Goal: Task Accomplishment & Management: Complete application form

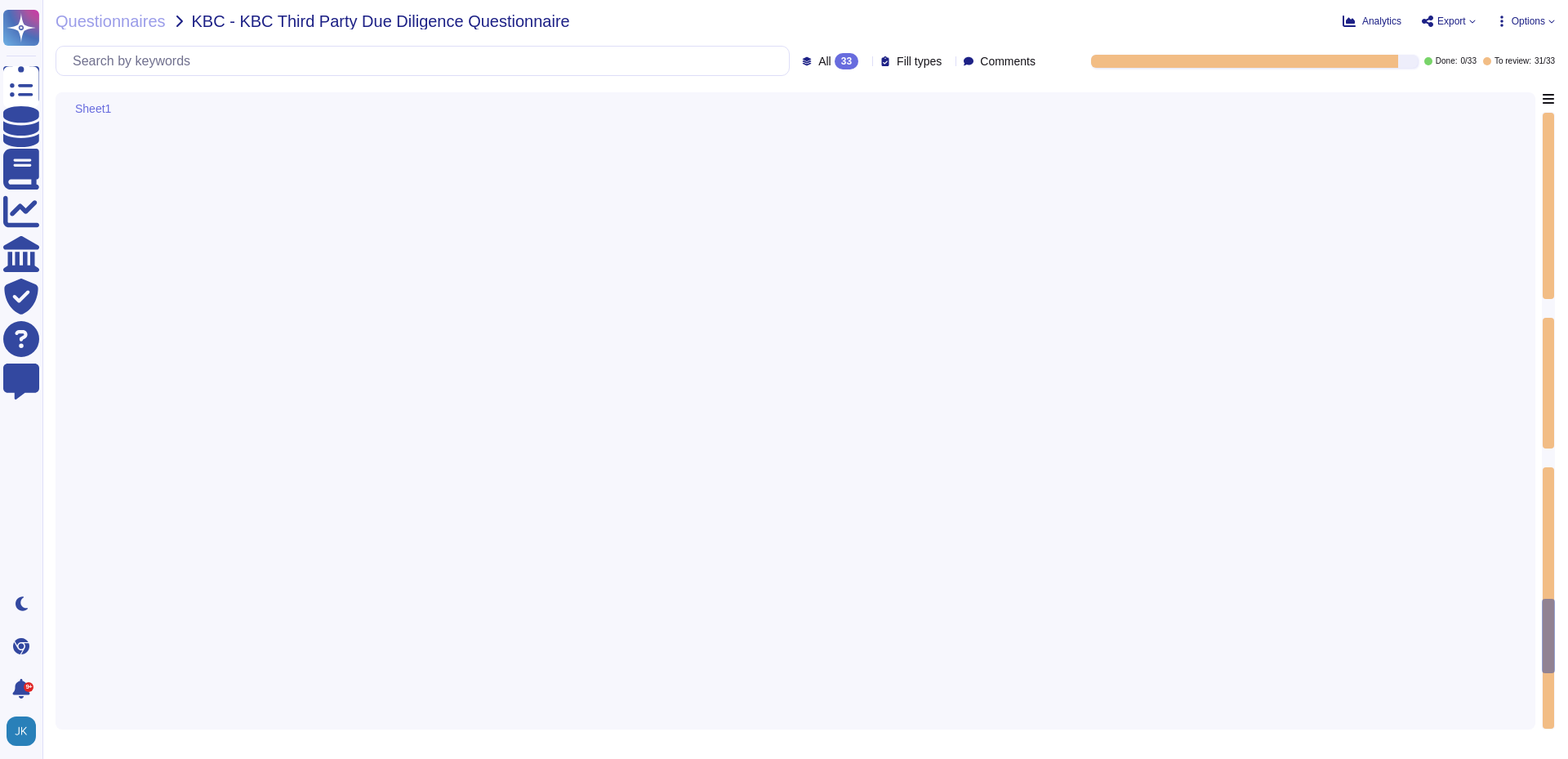
type textarea "Yes, the procedures for handling information and assets include the development…"
type textarea "Lor, ip dolo s ametconsectet adipisci elitsedd eiusmod te incid utl etdolore MA…"
type textarea "Yes, we have a formal change management process that includes clearly identifie…"
type textarea "Yes, we perform testing of ICT systems, infrastructure, and controls. There are…"
type textarea "Yes, Dun & Bradstreet is committed to national and international ICT standards.…"
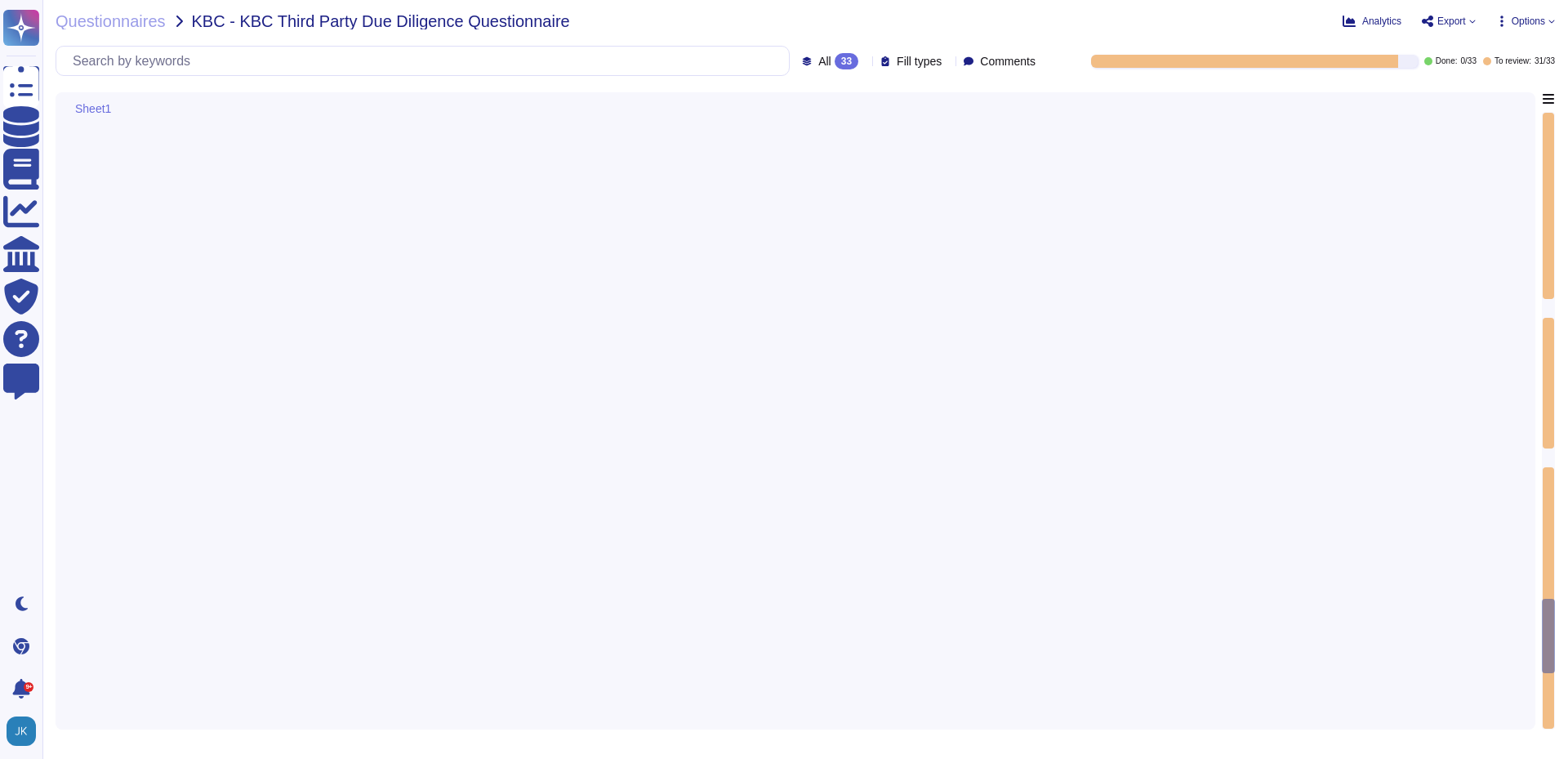
type textarea "Yes, our ICT risk management approach is designed to ensure the availability, a…"
type textarea "Lor ipsumdolors amet con adipi el seddoei te inc utlabo etdolore ma ali enimadm…"
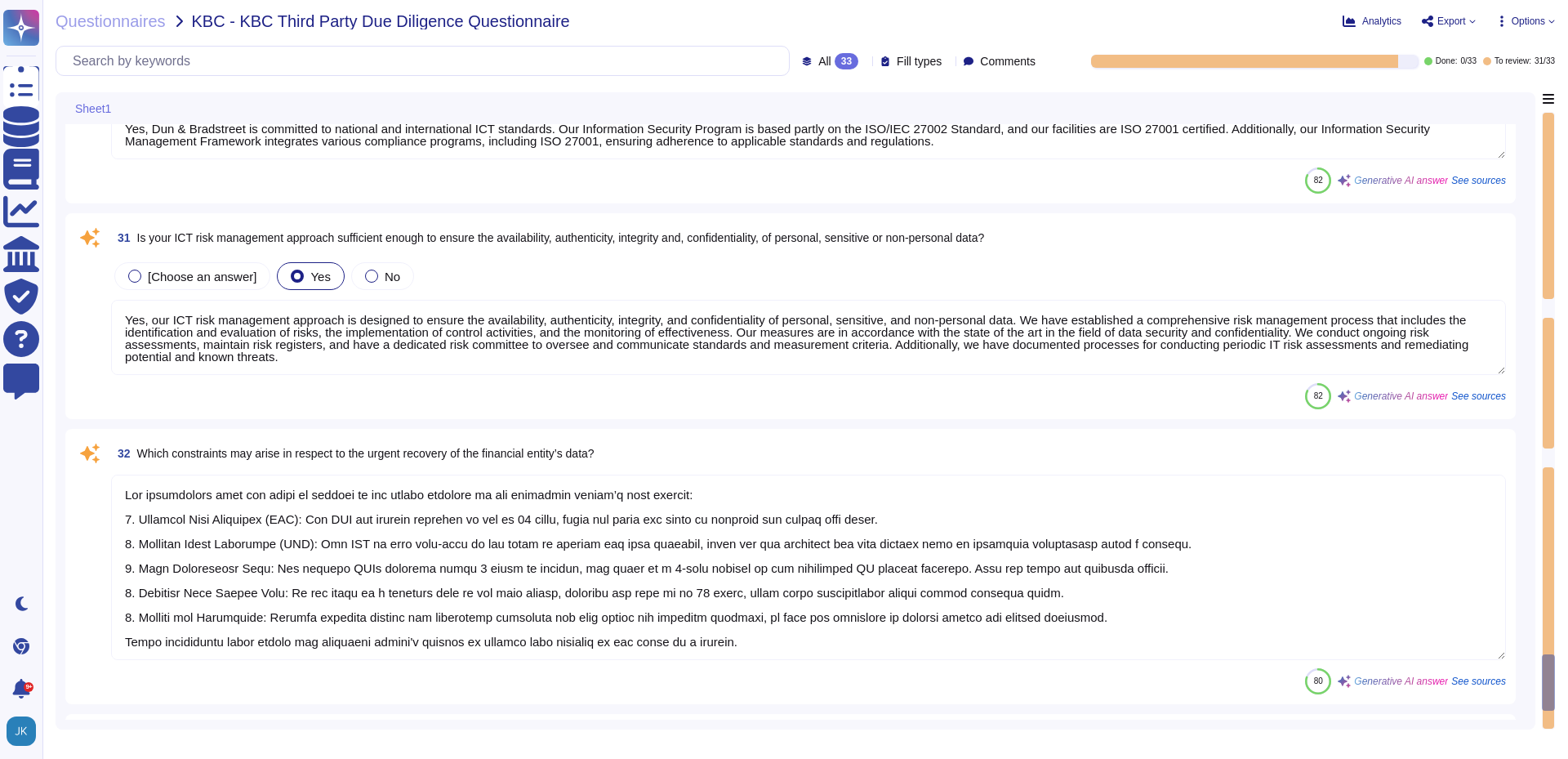
type textarea "Yes, the company outsources software development and enforces controls with our…"
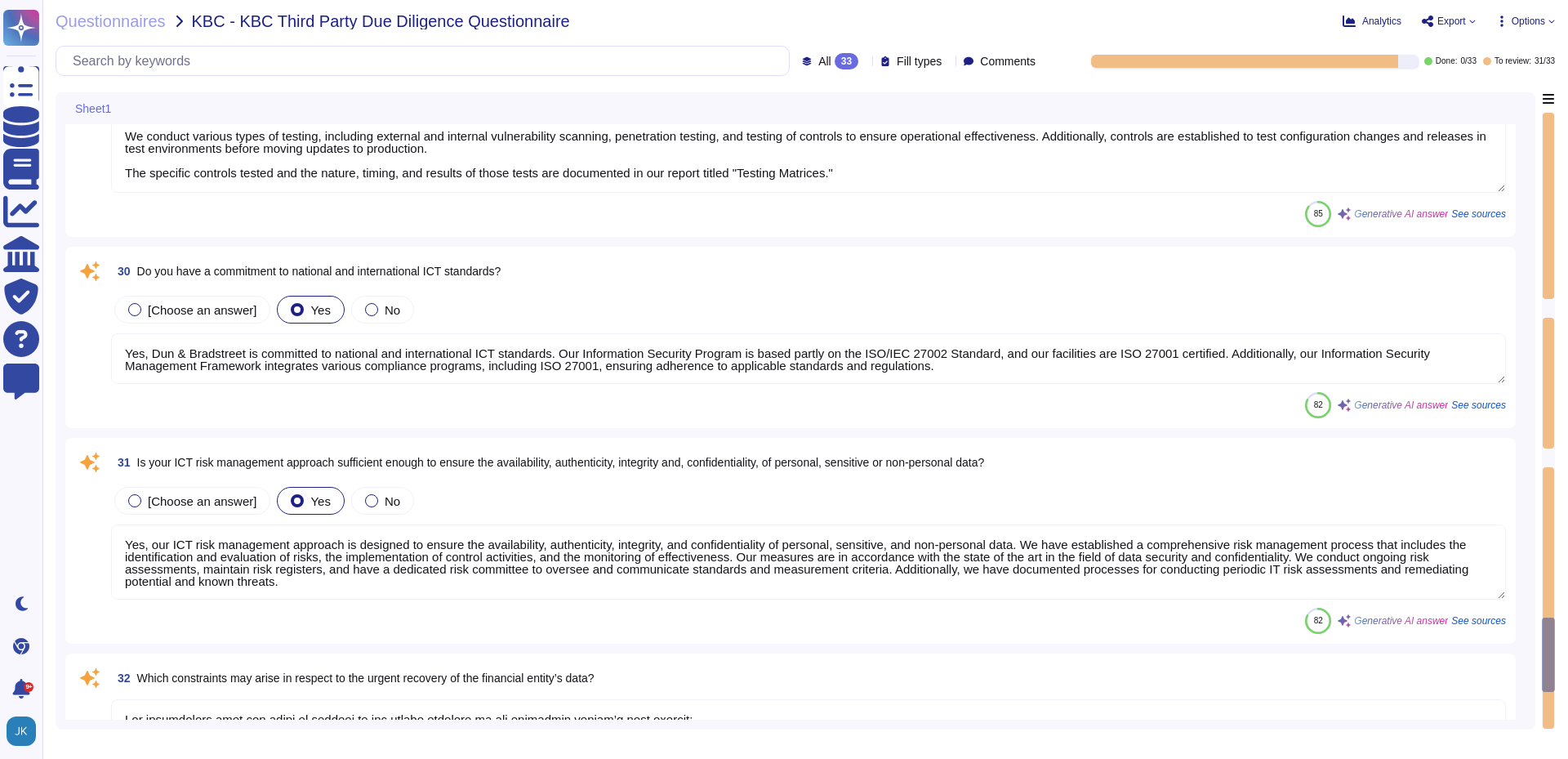
scroll to position [5068, 0]
type textarea "Lor, ip dolo s ametconsectet adipisci elitsedd eiusmod te incid utl etdolore MA…"
type textarea "Yes, we have a formal change management process that includes clearly identifie…"
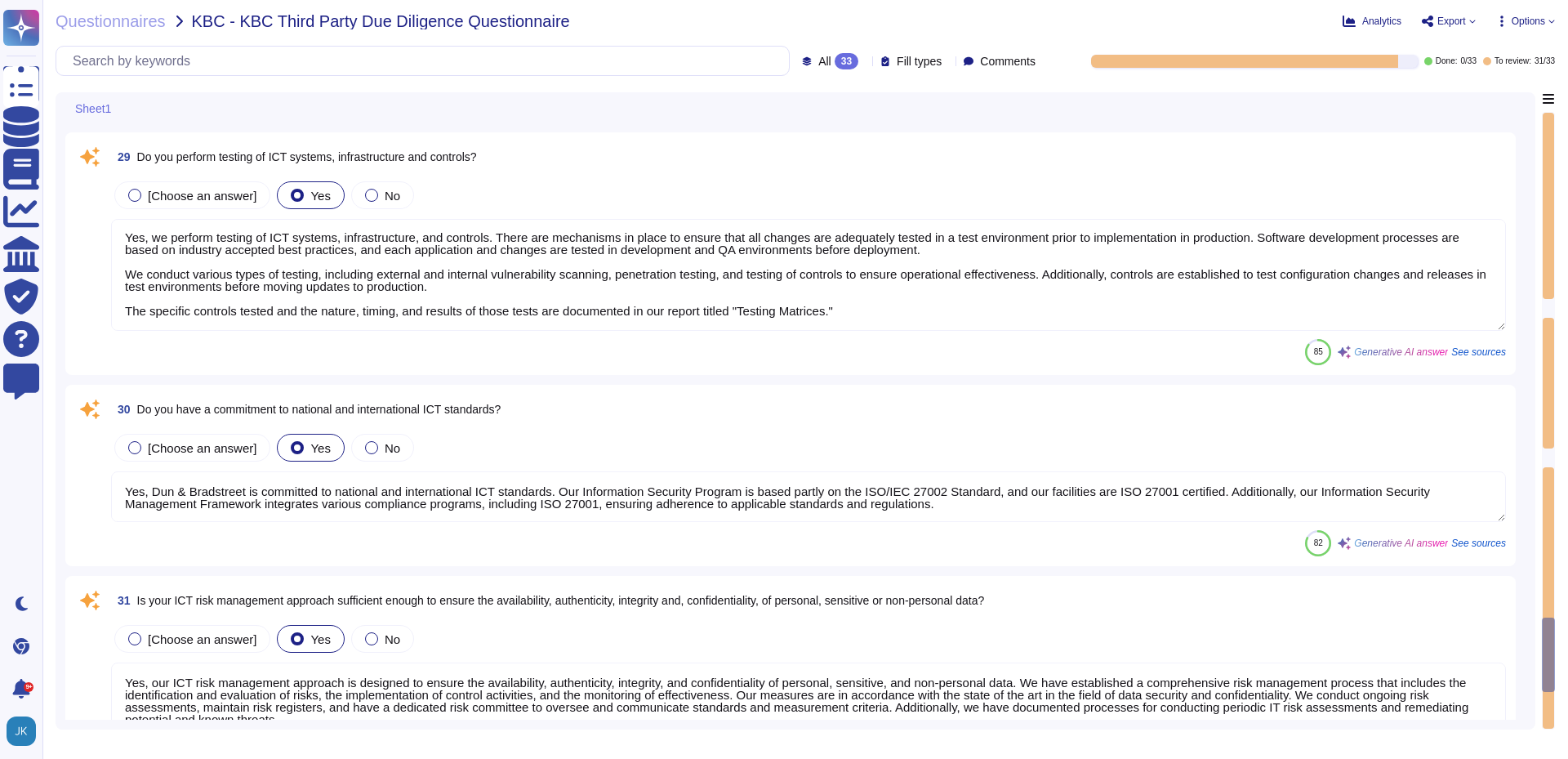
scroll to position [5232, 0]
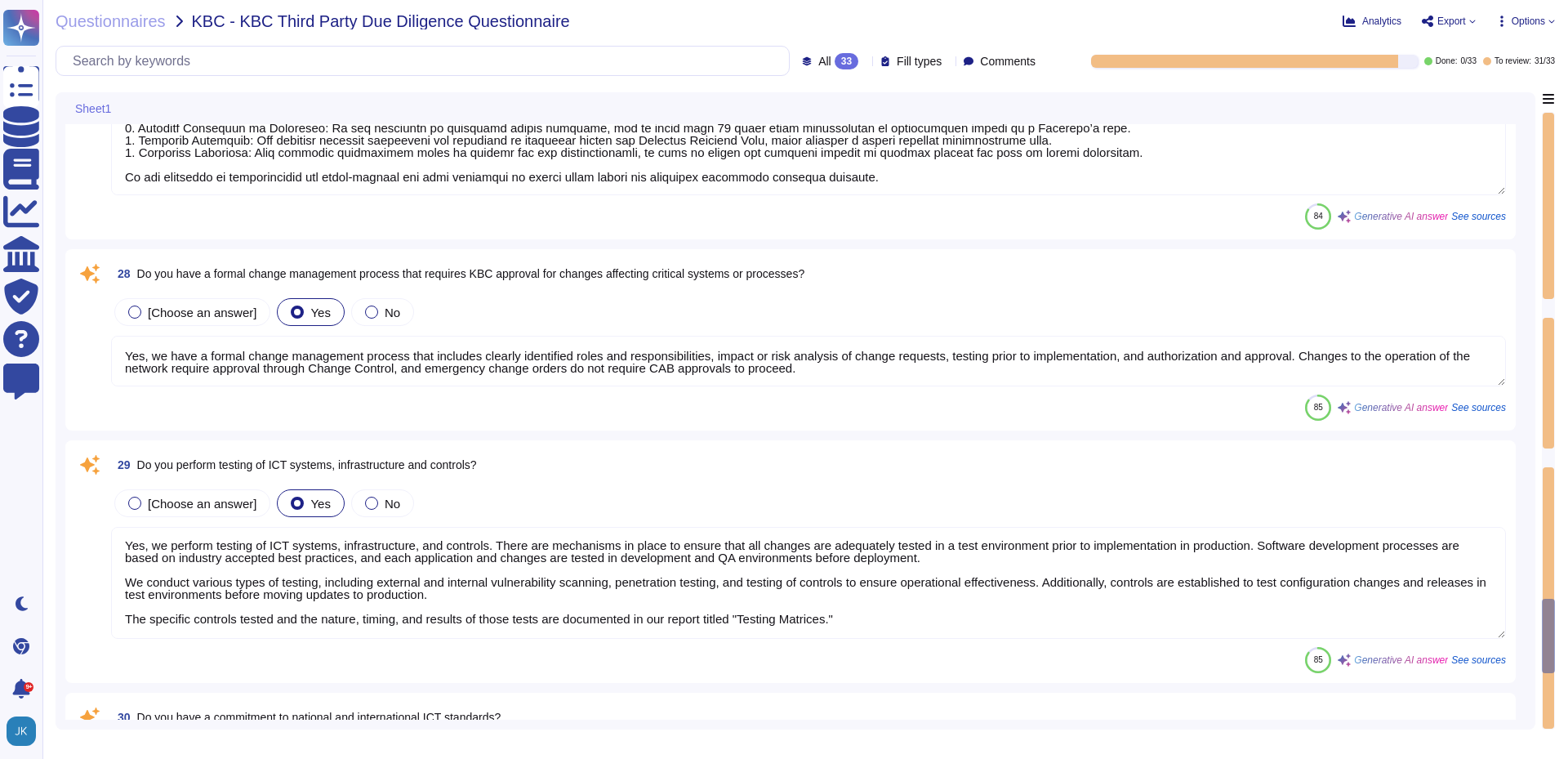
type textarea "Yes, the procedures for handling information and assets include the development…"
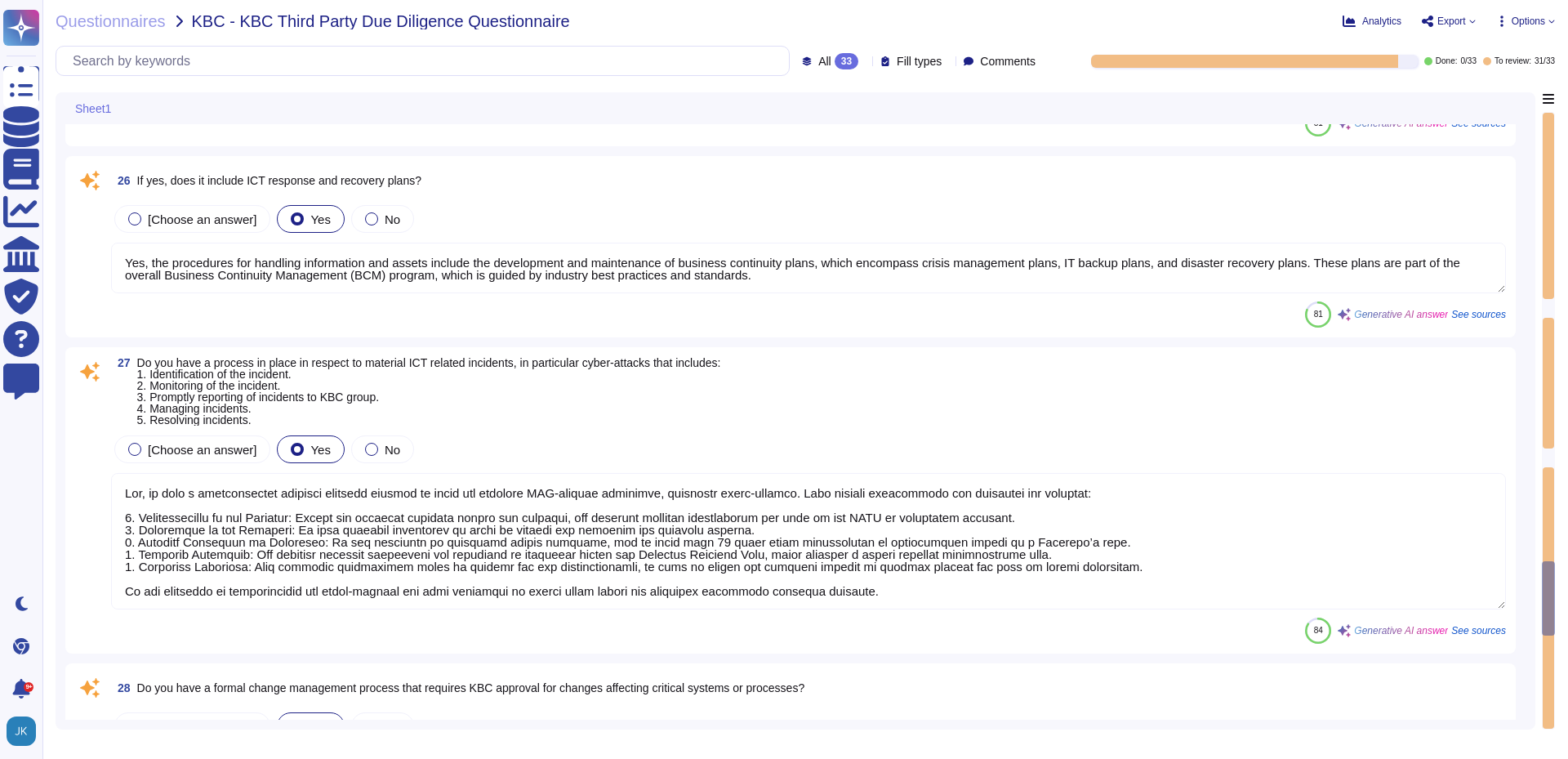
type textarea "Yes, D&B's Risk Management Program includes various methods to manage risks, wh…"
type textarea "Yes, the business continuity plan includes an Information Security (IS) backup …"
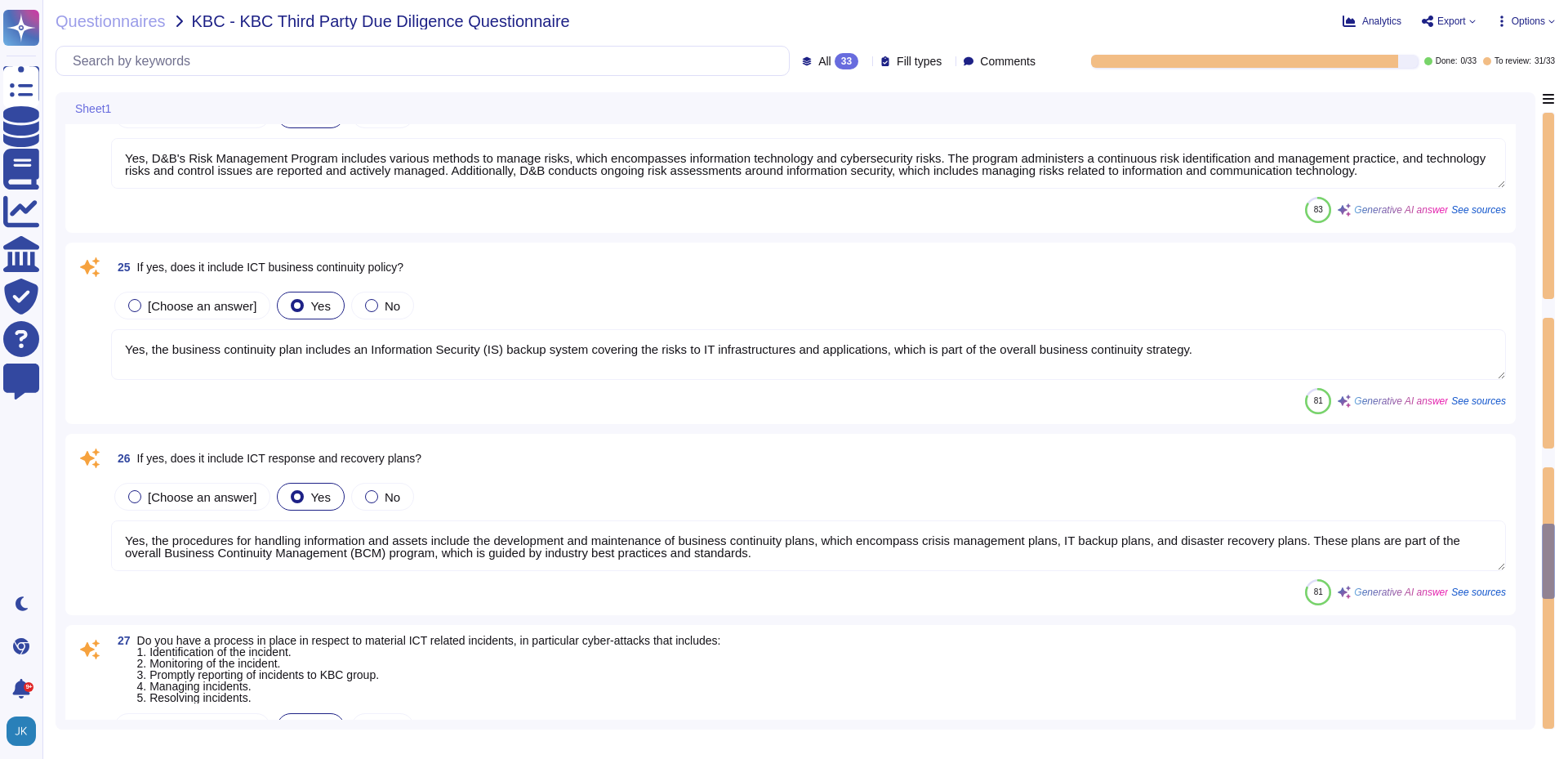
type textarea "Yes, we have implemented a variety of security measures to protect against unau…"
type textarea "Yes, D&B has deployed a comprehensive risk management process that includes est…"
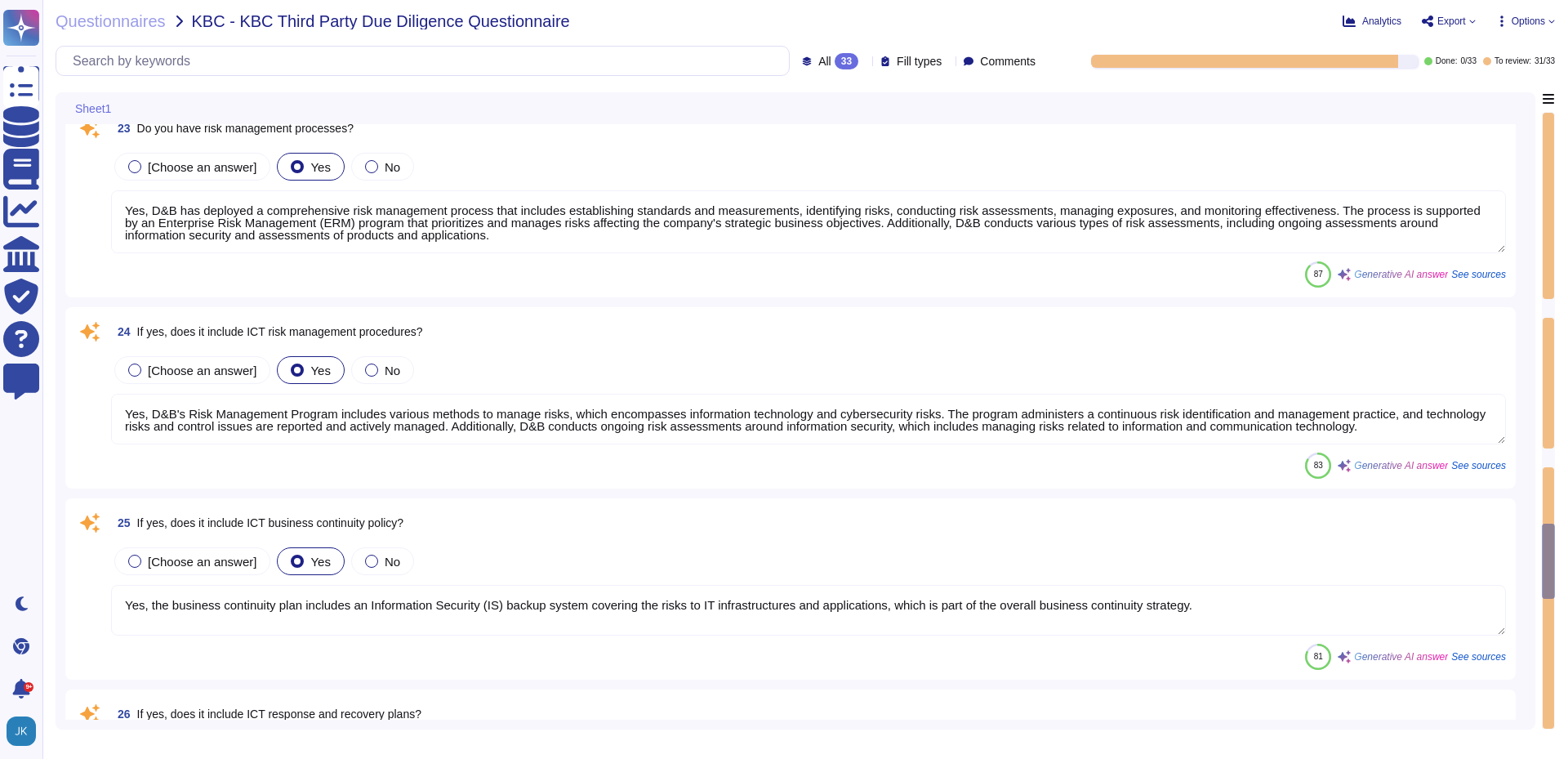
type textarea "Yes, we have a satisfactory physical security system in place for our premises,…"
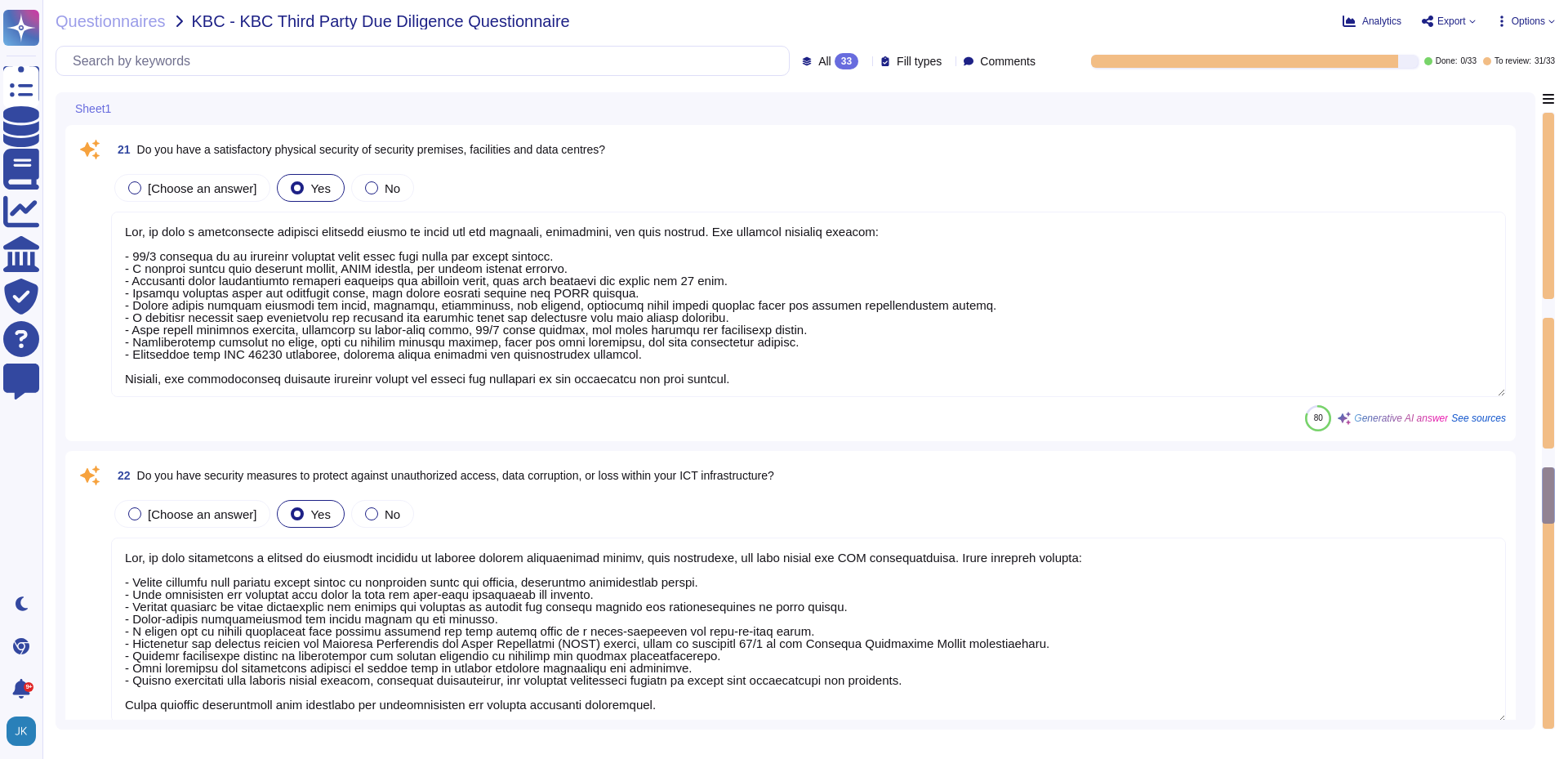
type textarea "Yes, we have the necessary expertise to execute the outsourced activities accor…"
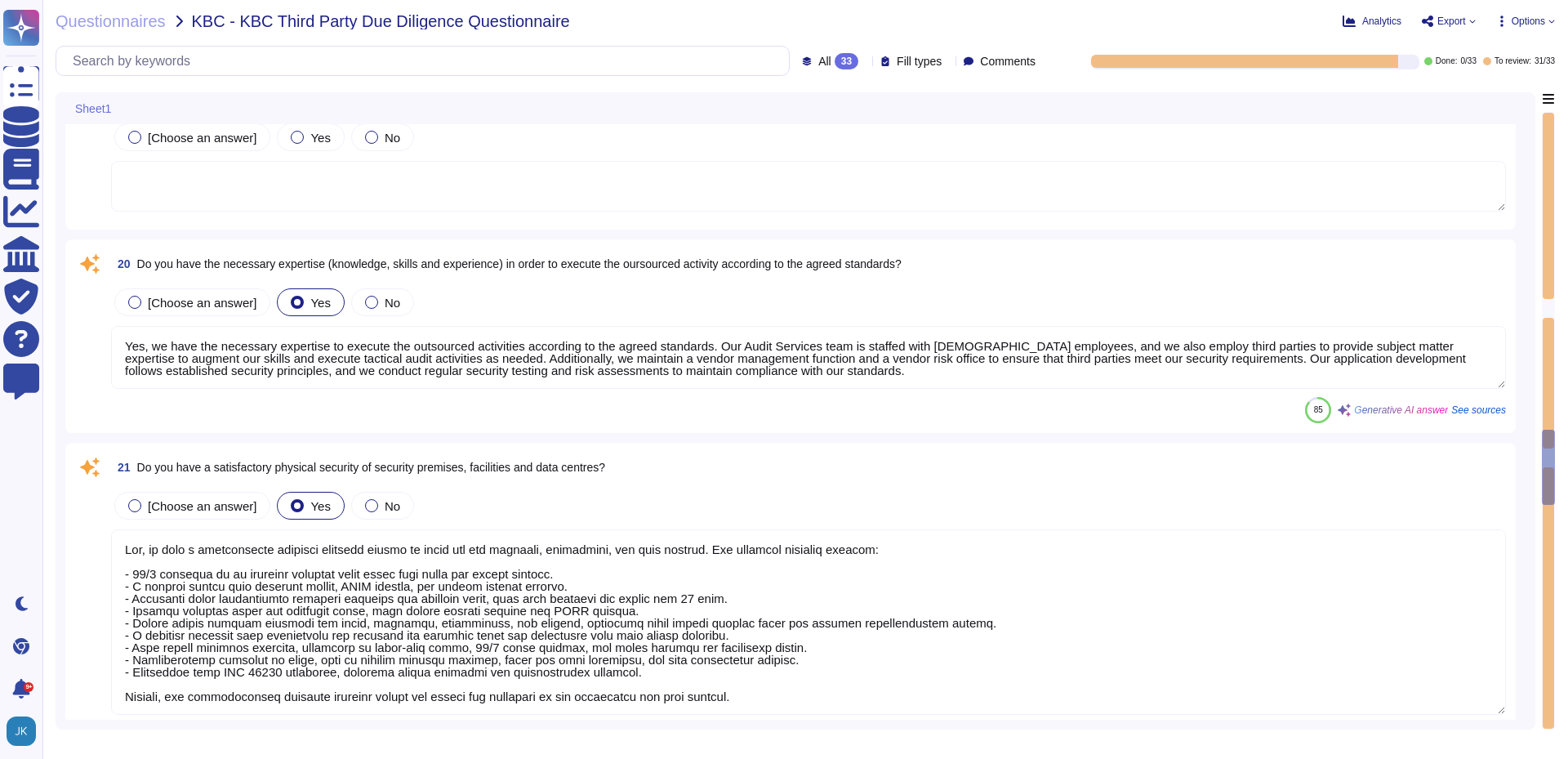
type textarea "As of [DATE], Dun & Bradstreet has approximately 4,780 employees worldwide of w…"
type textarea "Yes, we are subject to specific legislation, including compliance with local, s…"
type textarea "Yes, we have appropriate and sufficient capabilities in terms of premises to ex…"
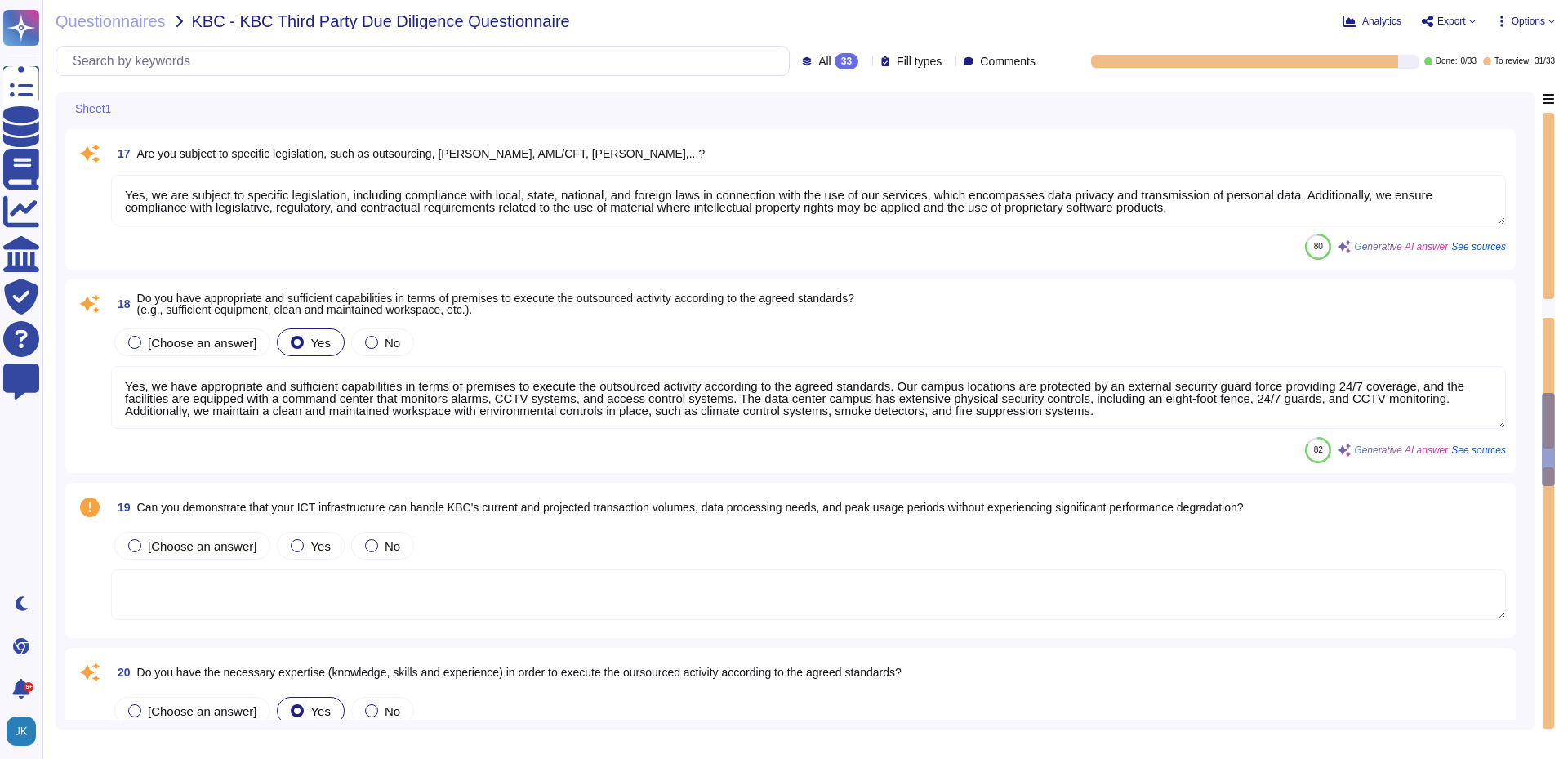
type textarea "No, there isn’t a security forum or council that includes members of the execut…"
type textarea "D&B certified with Privacy Shield on [DATE]. This link takes you to the Departm…"
type textarea "D&B is certified with Privacy Shield as of [DATE]. This certification is releva…"
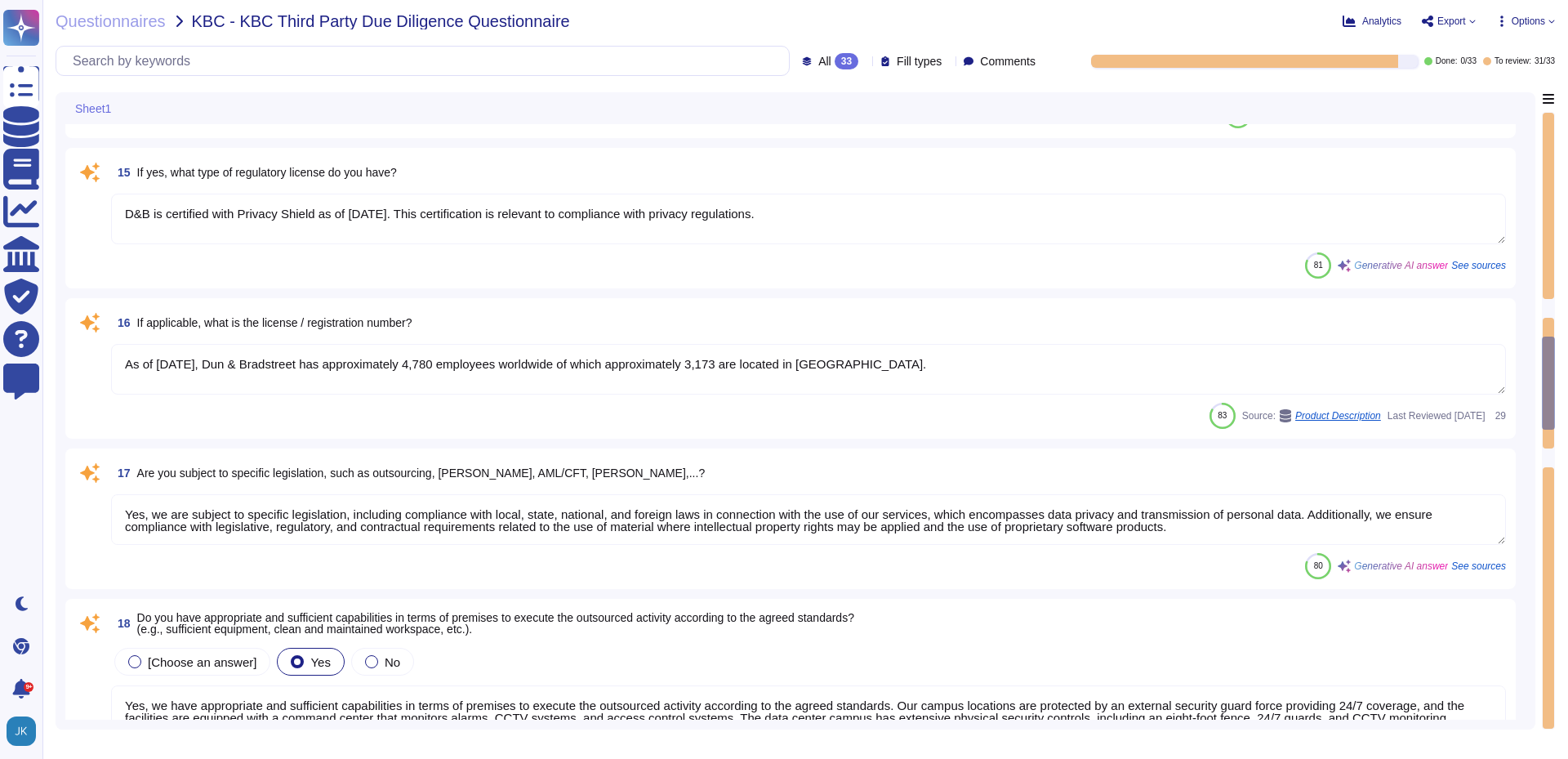
type textarea "Yes, we have appropriate technical and organizational measures implemented to p…"
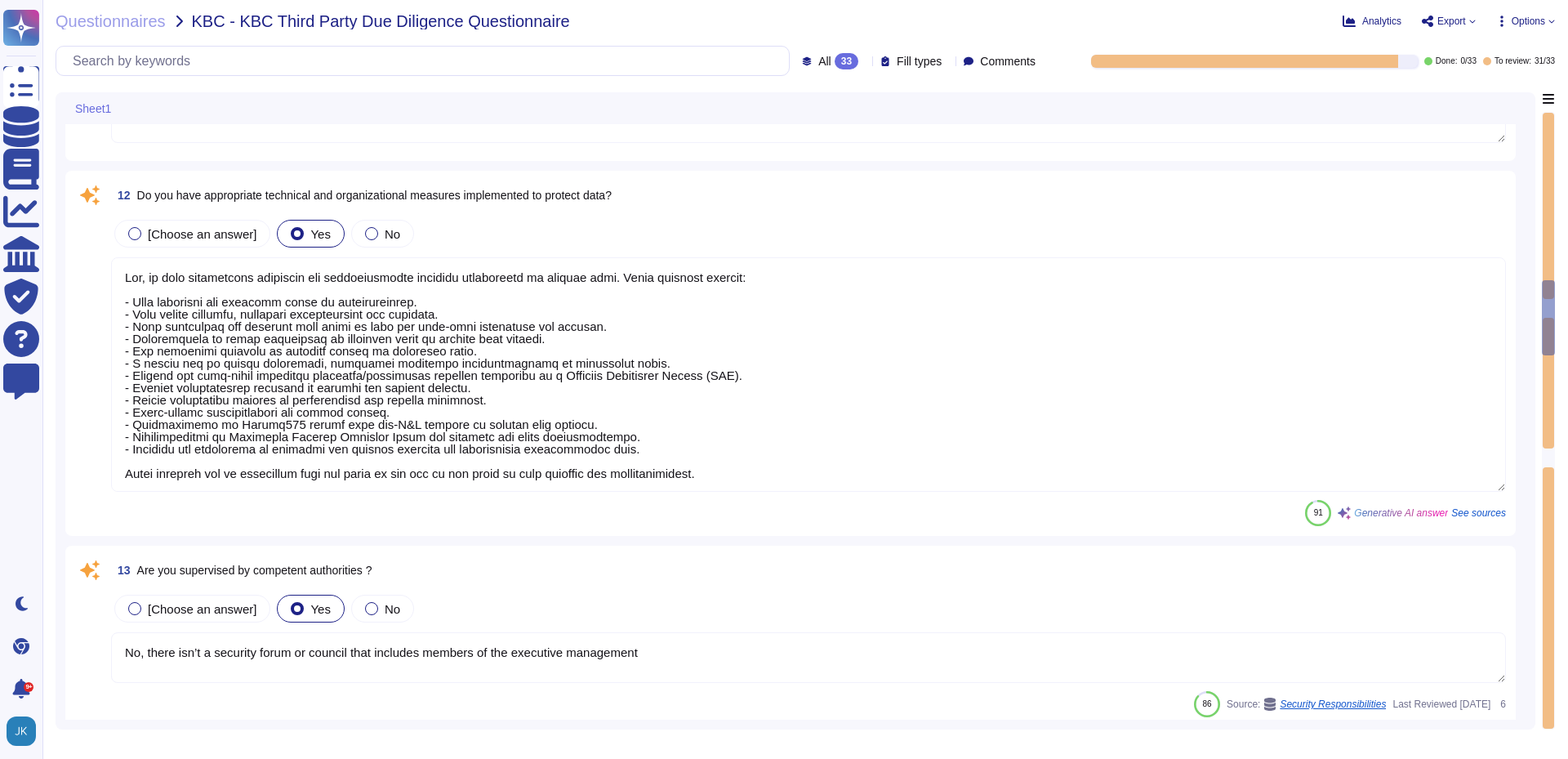
type textarea "Dun & Bradstreet, [DOMAIN_NAME] headquartered in [GEOGRAPHIC_DATA], [US_STATE],…"
type textarea "Yes. Hardware asset inventory contains: Asset control tag, Physical location (e…"
type textarea "Yes"
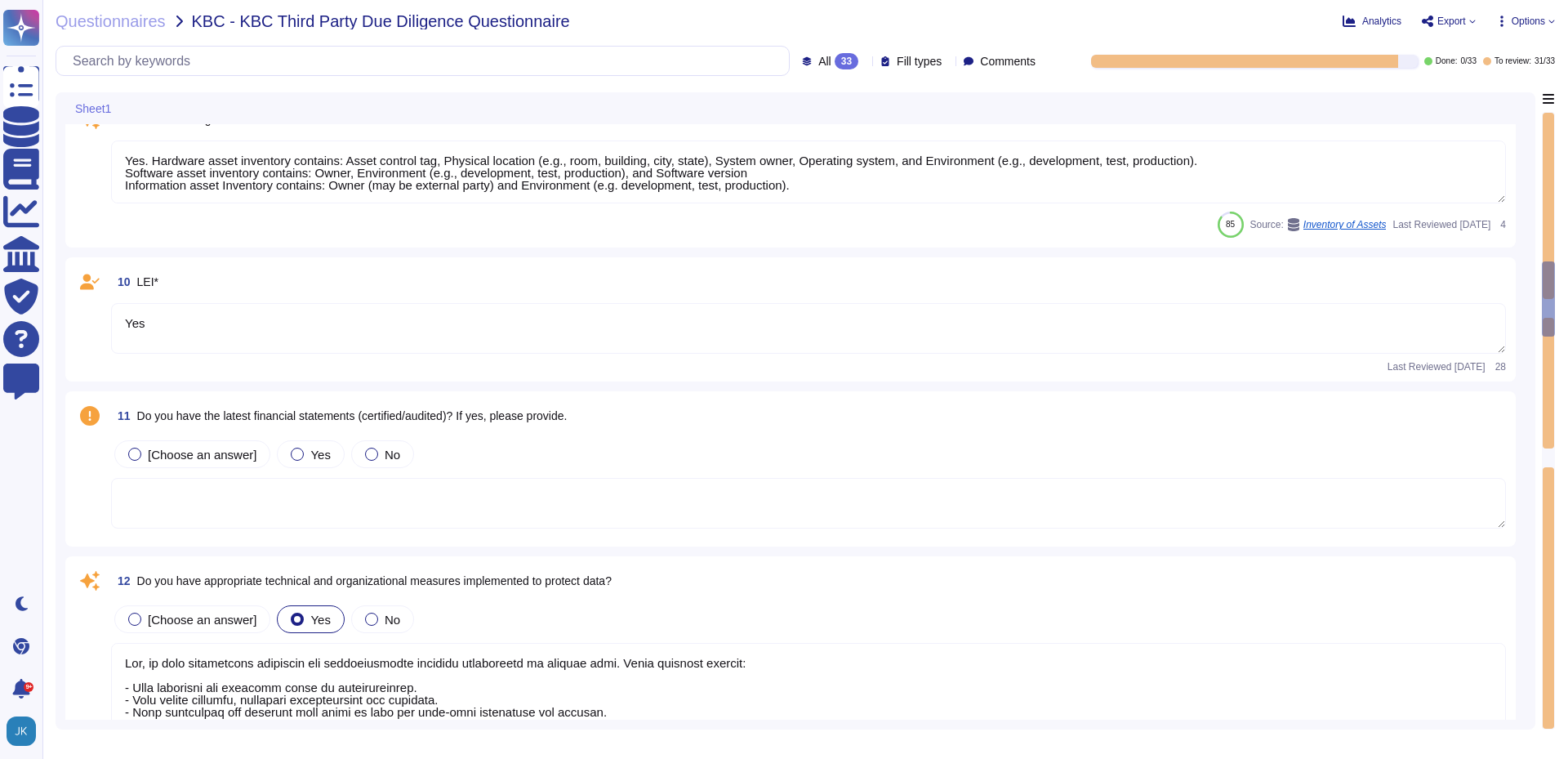
type textarea "Data Protection Officer"
type textarea "[URL][DOMAIN_NAME]"
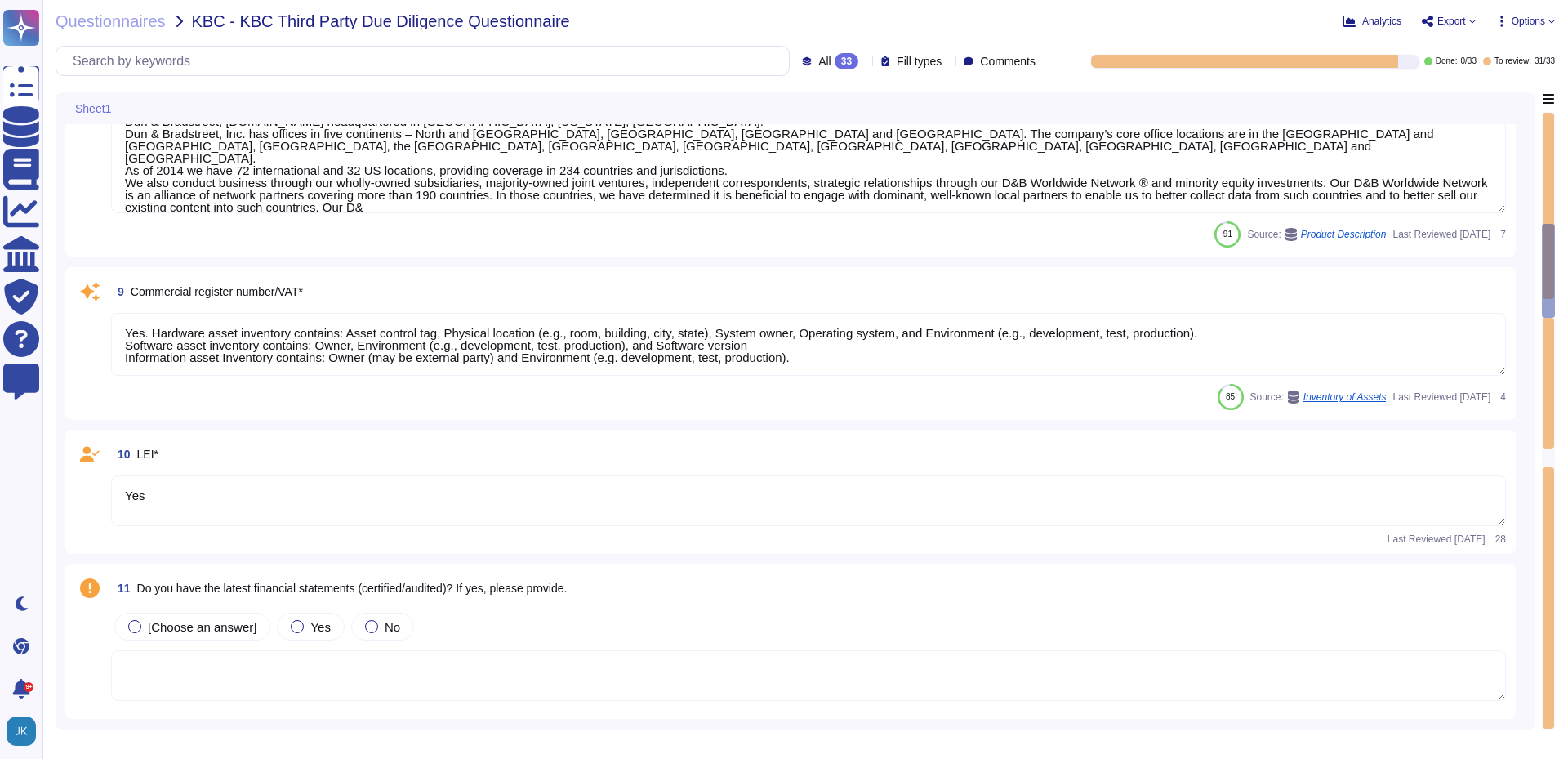
type textarea "The contact person for further information relating to the protection of Person…"
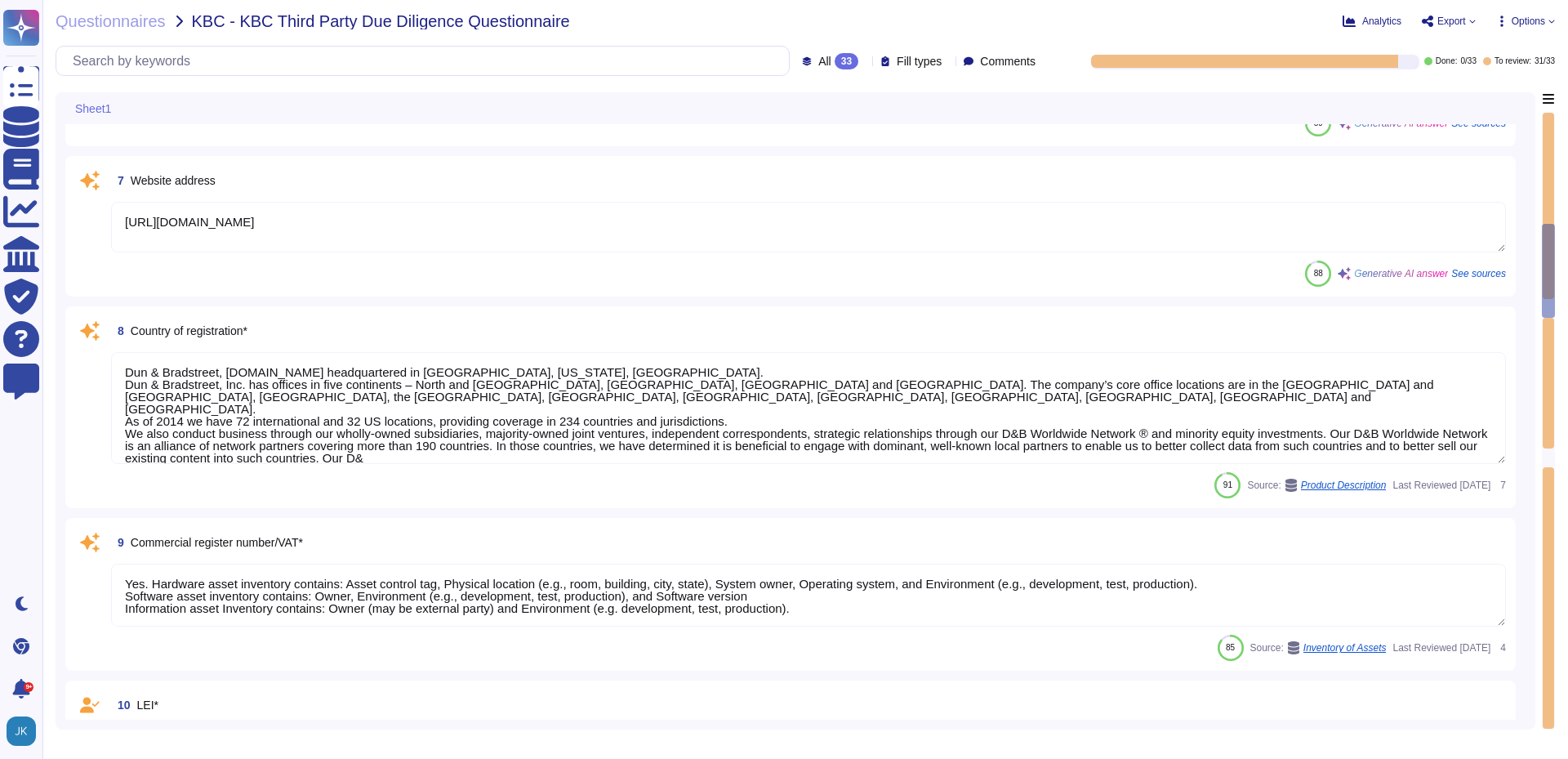
scroll to position [738, 0]
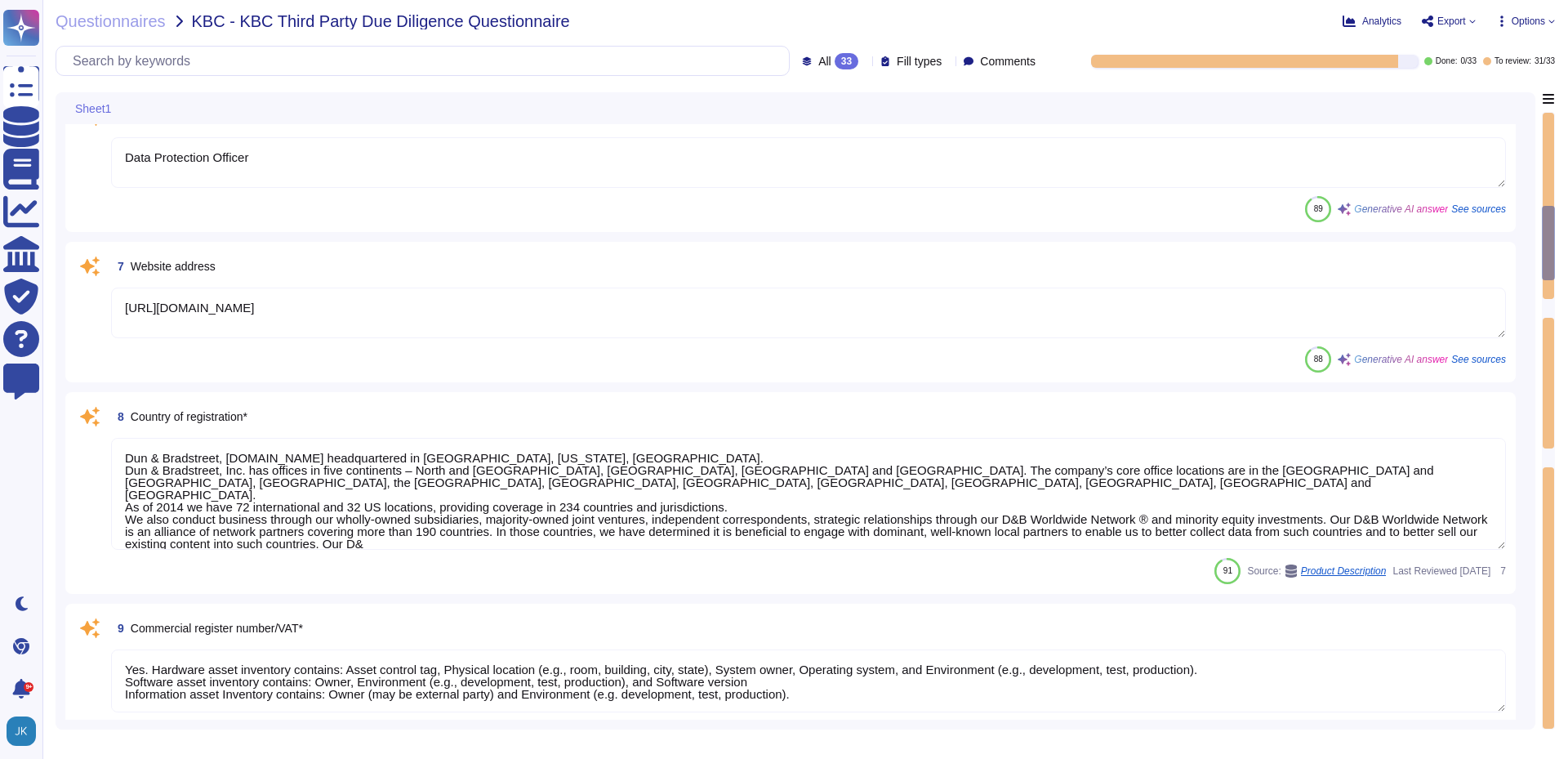
type textarea "Procedures are in place to ensure compliance with legislative, regulatory, and …"
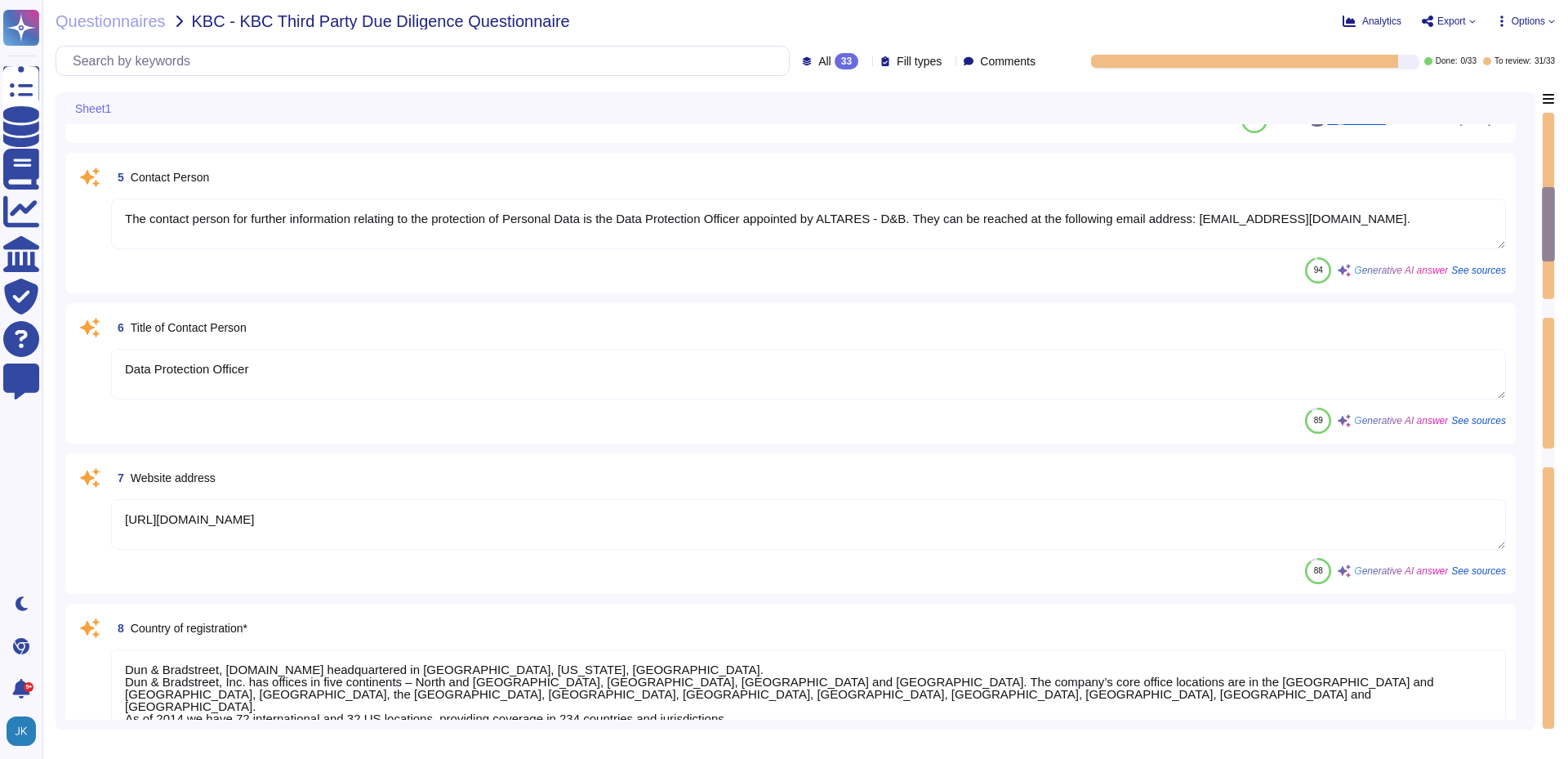
type textarea "Yes"
type textarea "Altares – D&B, Campus Equilibre, [GEOGRAPHIC_DATA], [STREET_ADDRESS][PERSON_NAM…"
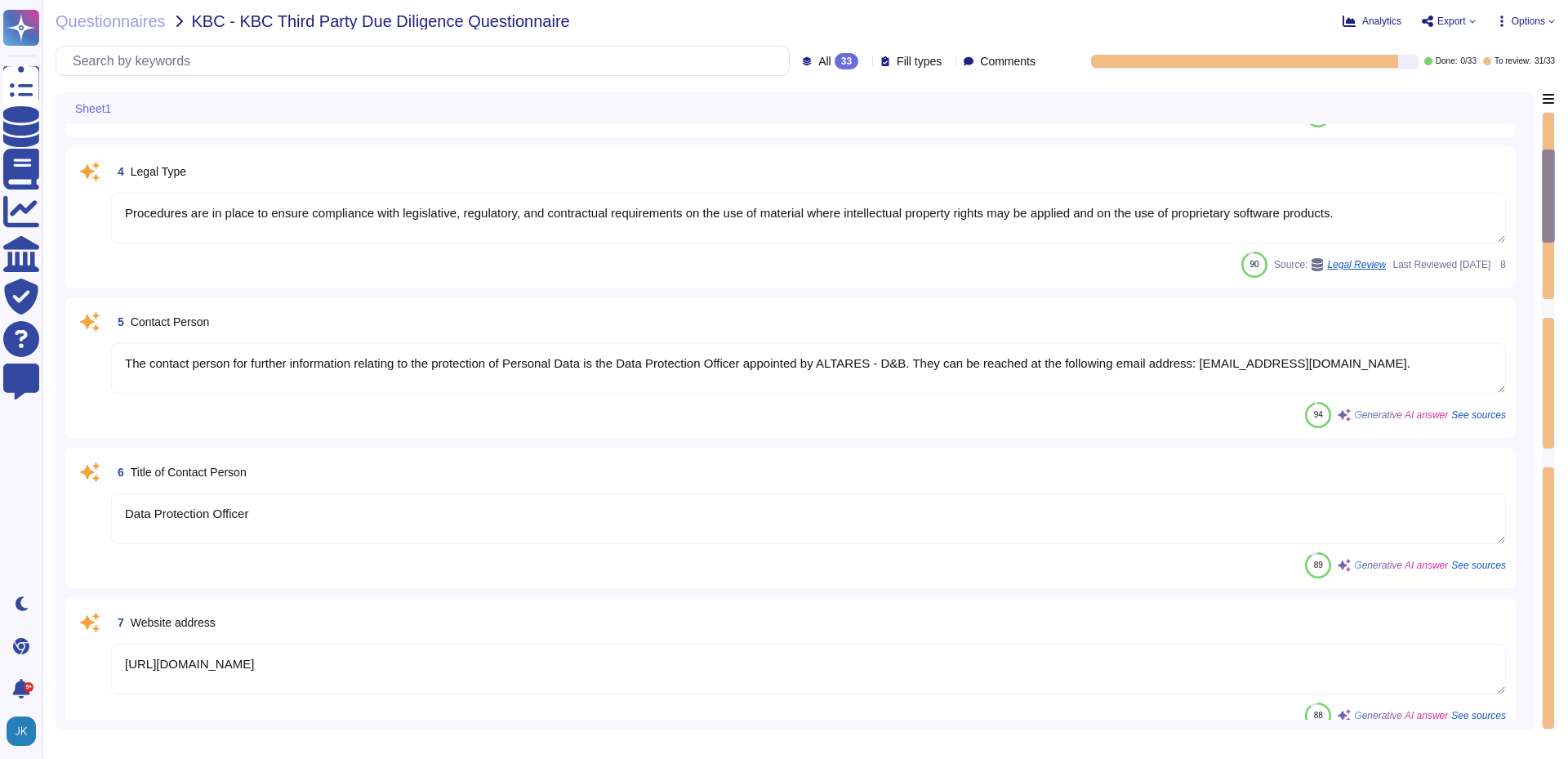
type textarea "Altares – D&B, a French limited joint-stock company, with an authorized capital…"
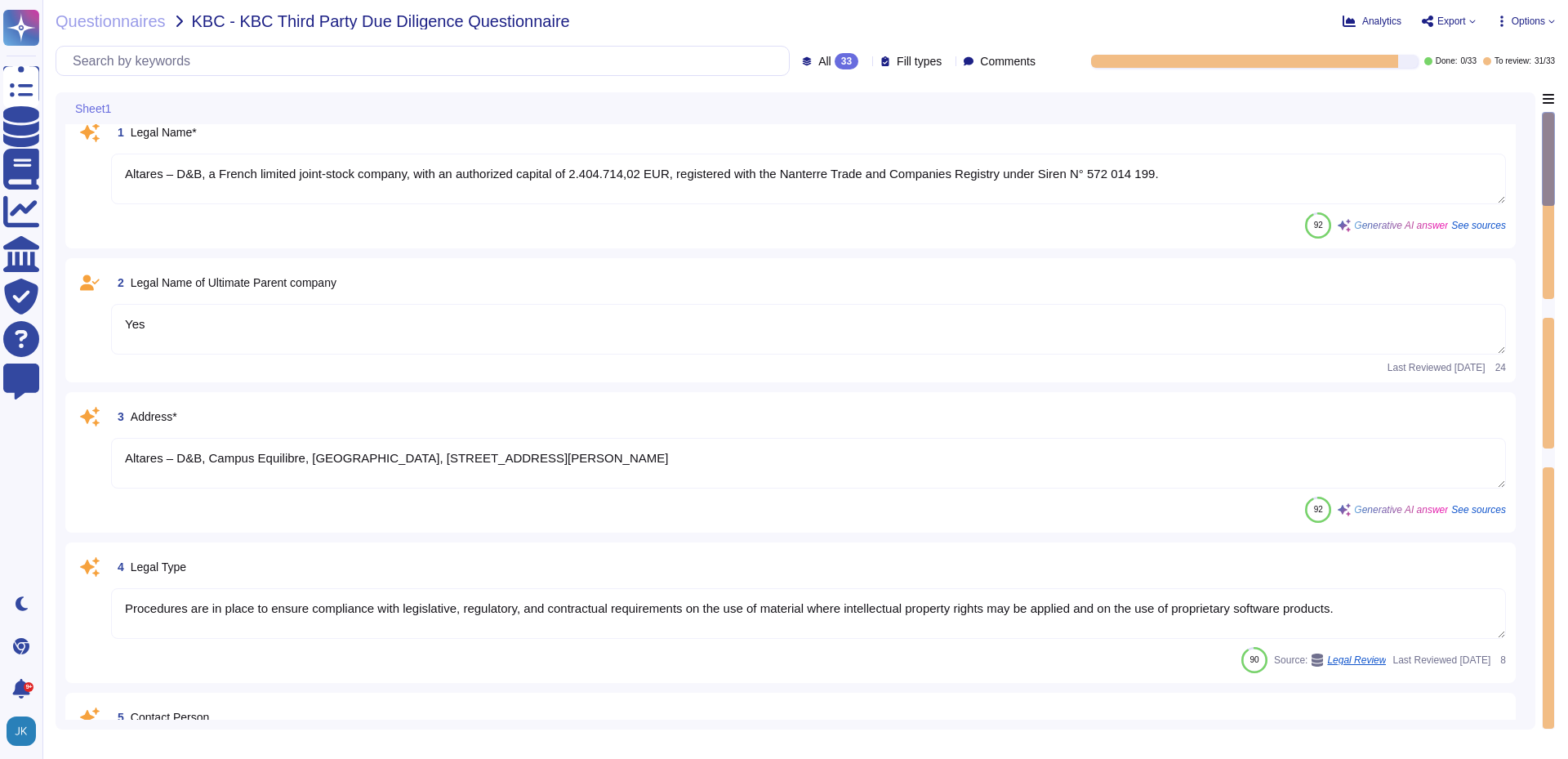
scroll to position [0, 0]
